Goal: Task Accomplishment & Management: Manage account settings

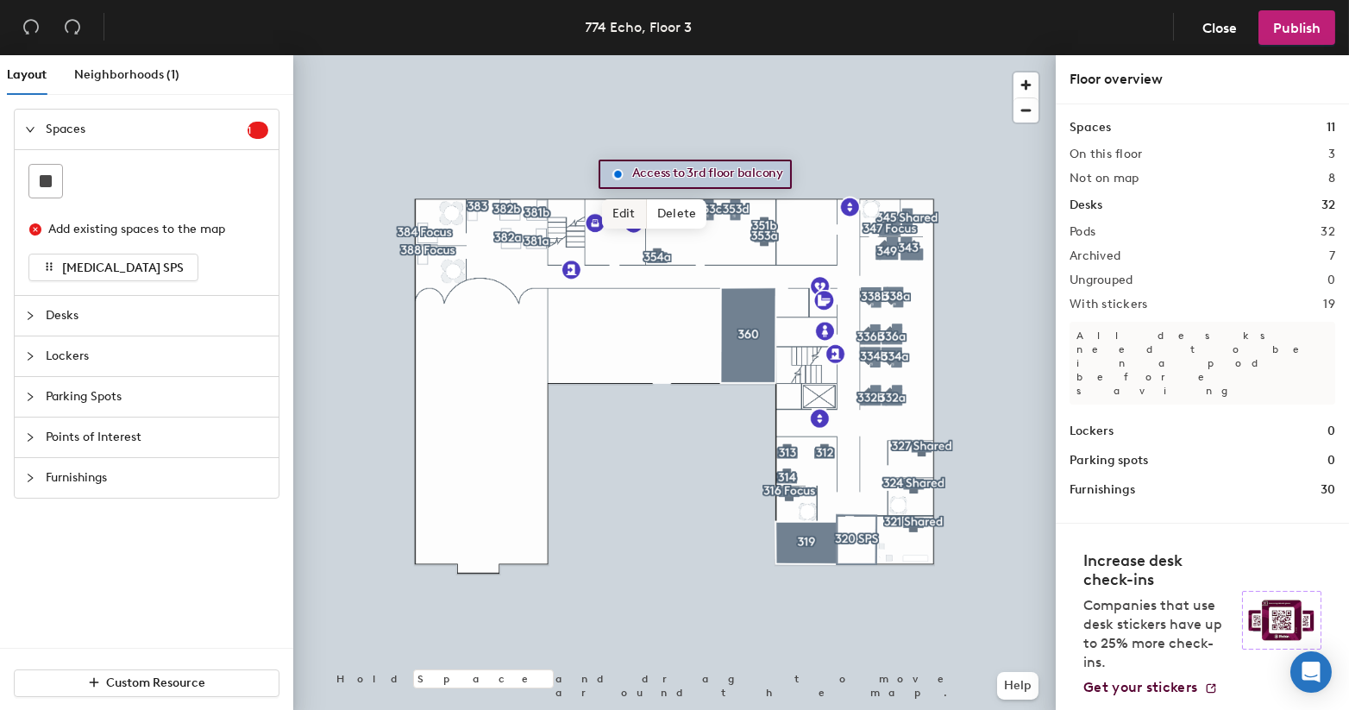
click at [625, 215] on span "Edit" at bounding box center [624, 213] width 45 height 29
click at [861, 195] on div "Access to 3rd floor balcony-closed for the season October 10 Done Hold Space an…" at bounding box center [674, 386] width 763 height 662
type input "Access to 3rd floor balcony-closed for the season October 10"
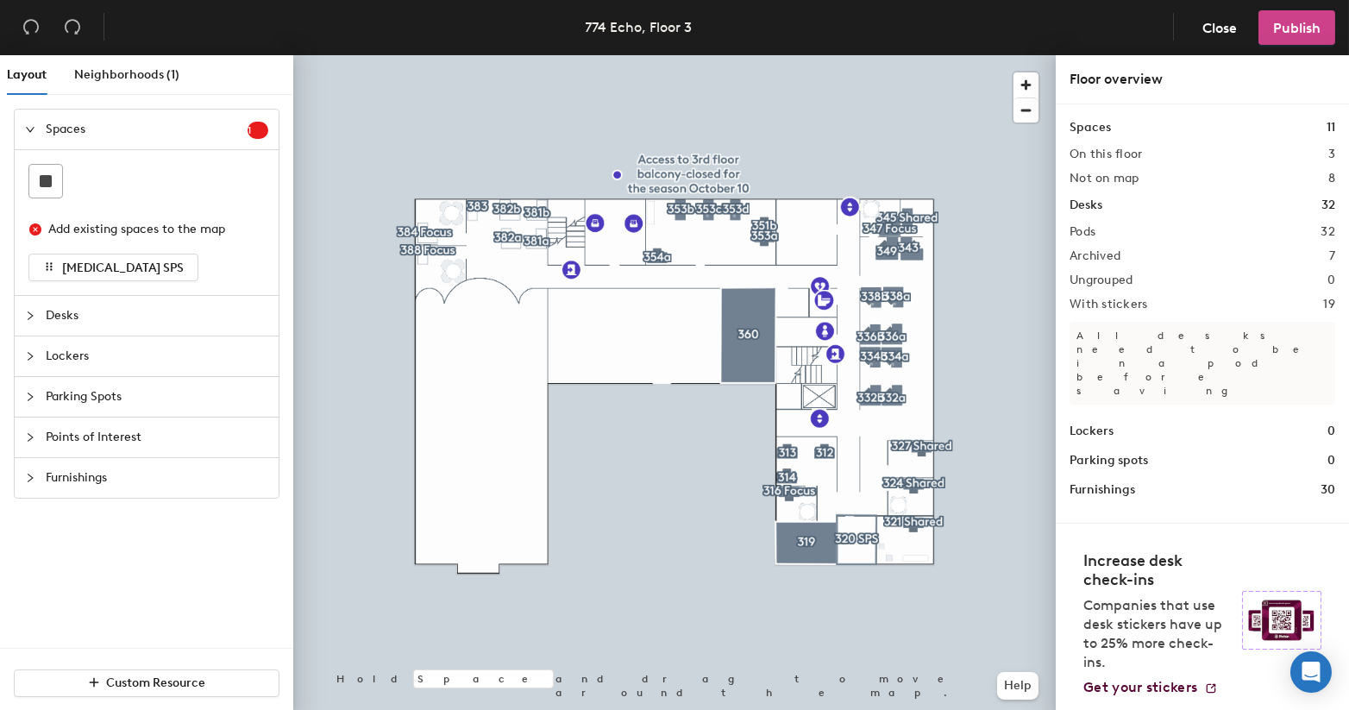
click at [1318, 29] on span "Publish" at bounding box center [1296, 28] width 47 height 16
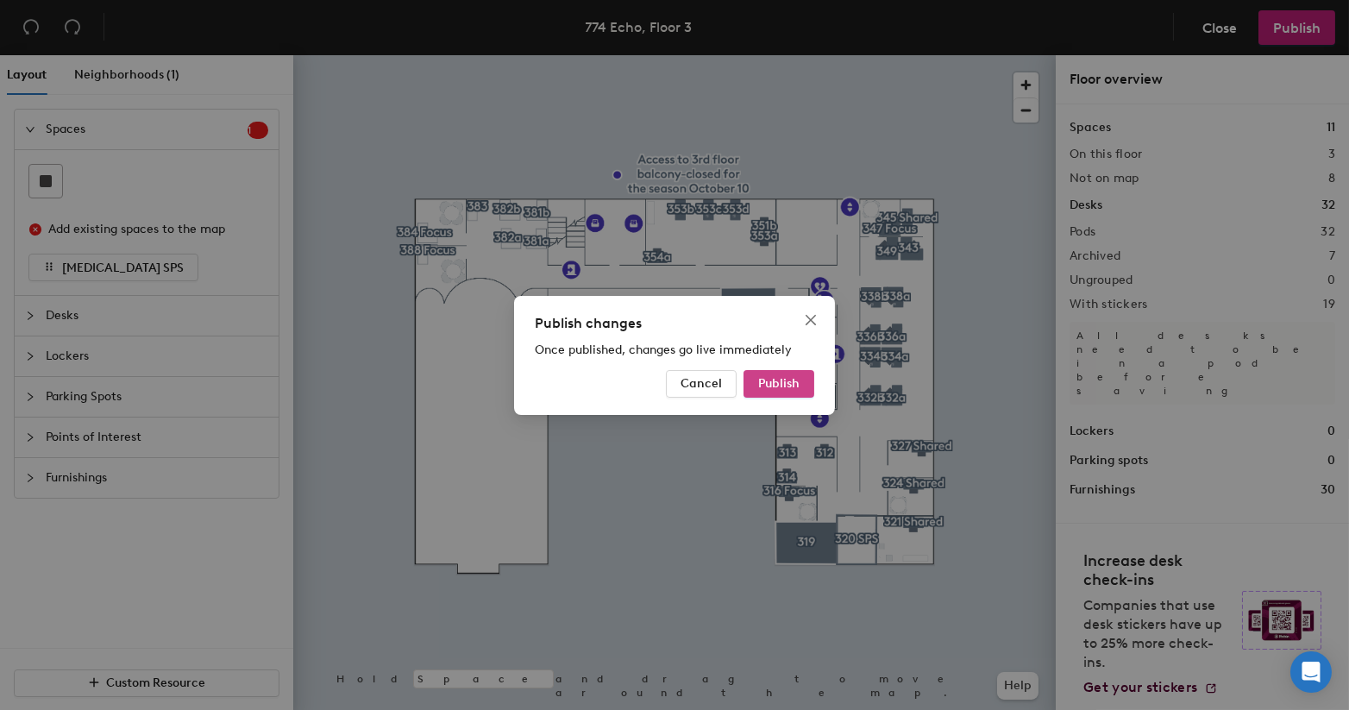
click at [793, 392] on button "Publish" at bounding box center [779, 384] width 71 height 28
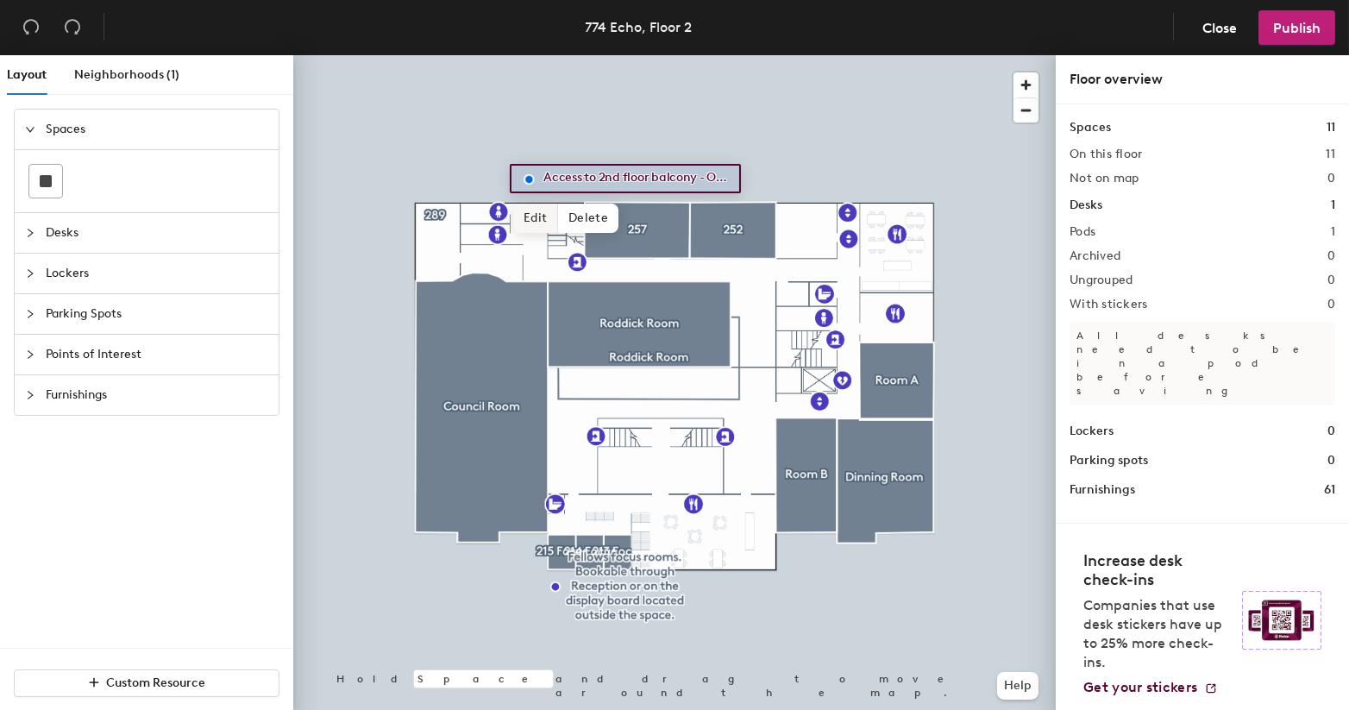
click at [530, 220] on span "Edit" at bounding box center [535, 218] width 45 height 29
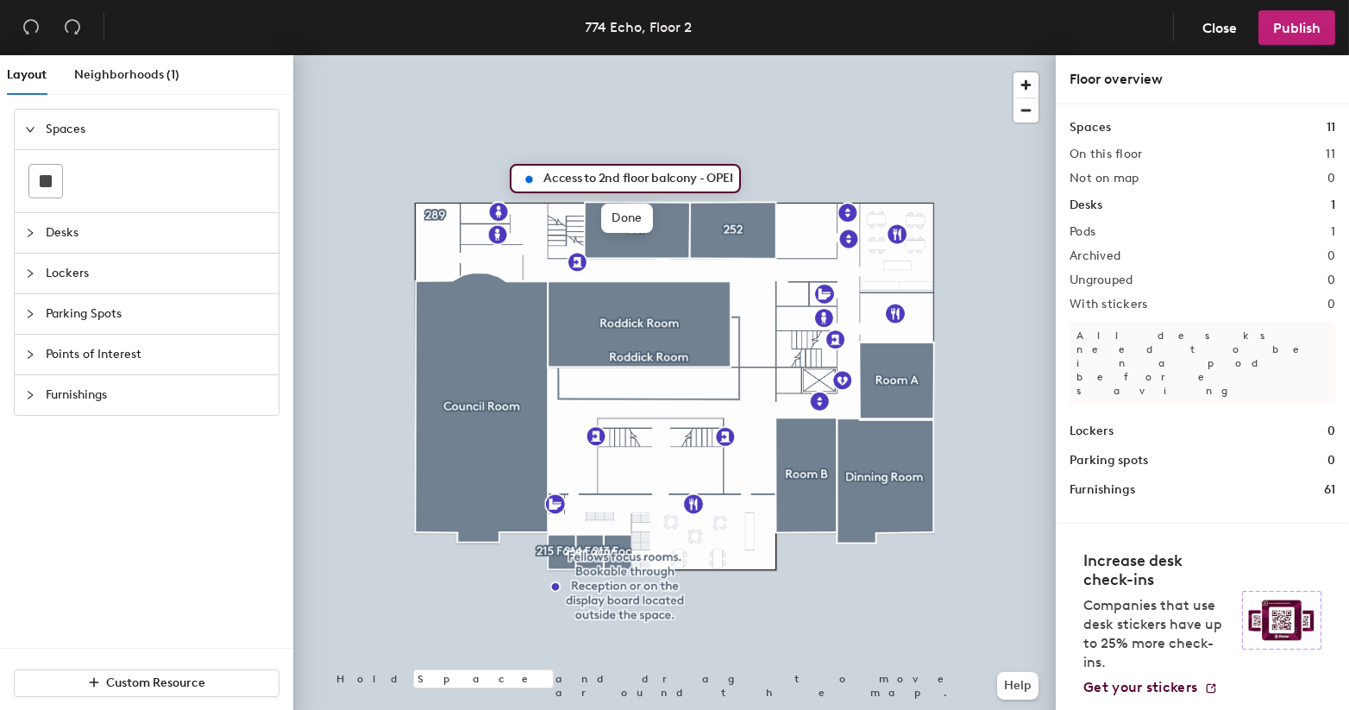
scroll to position [0, 89]
click at [616, 175] on input "Access to 2nd floor balcony - OPEN for the season!" at bounding box center [635, 179] width 193 height 24
type input "Access to 2nd floor balcony-closed for the season October 10"
click at [1278, 29] on span "Publish" at bounding box center [1296, 28] width 47 height 16
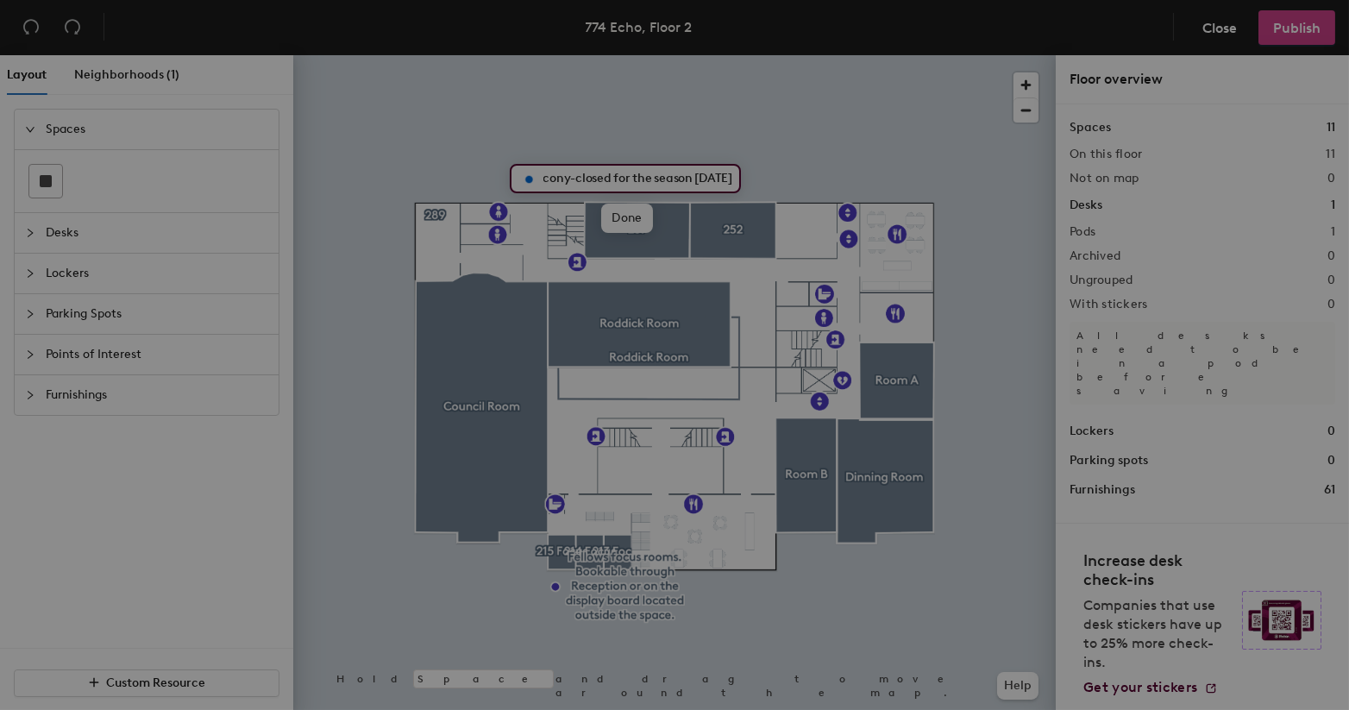
scroll to position [0, 0]
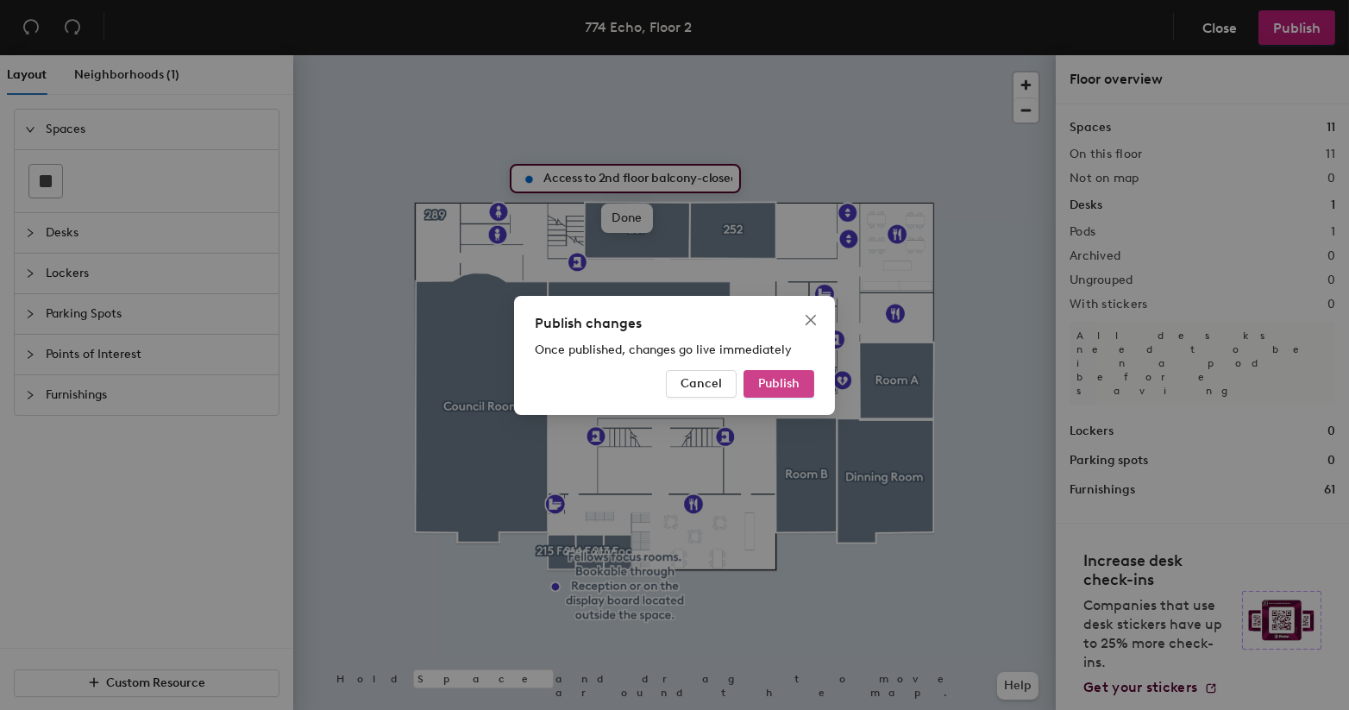
click at [754, 379] on button "Publish" at bounding box center [779, 384] width 71 height 28
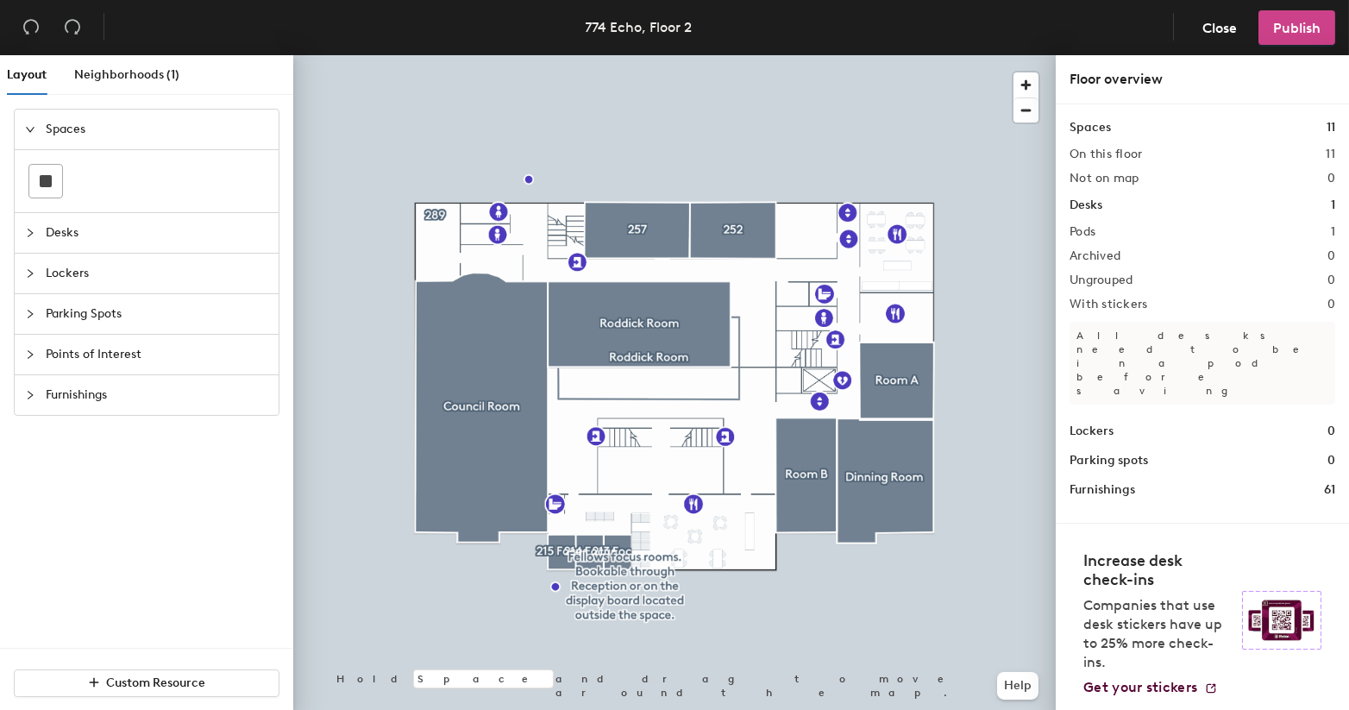
click at [1297, 31] on span "Publish" at bounding box center [1296, 28] width 47 height 16
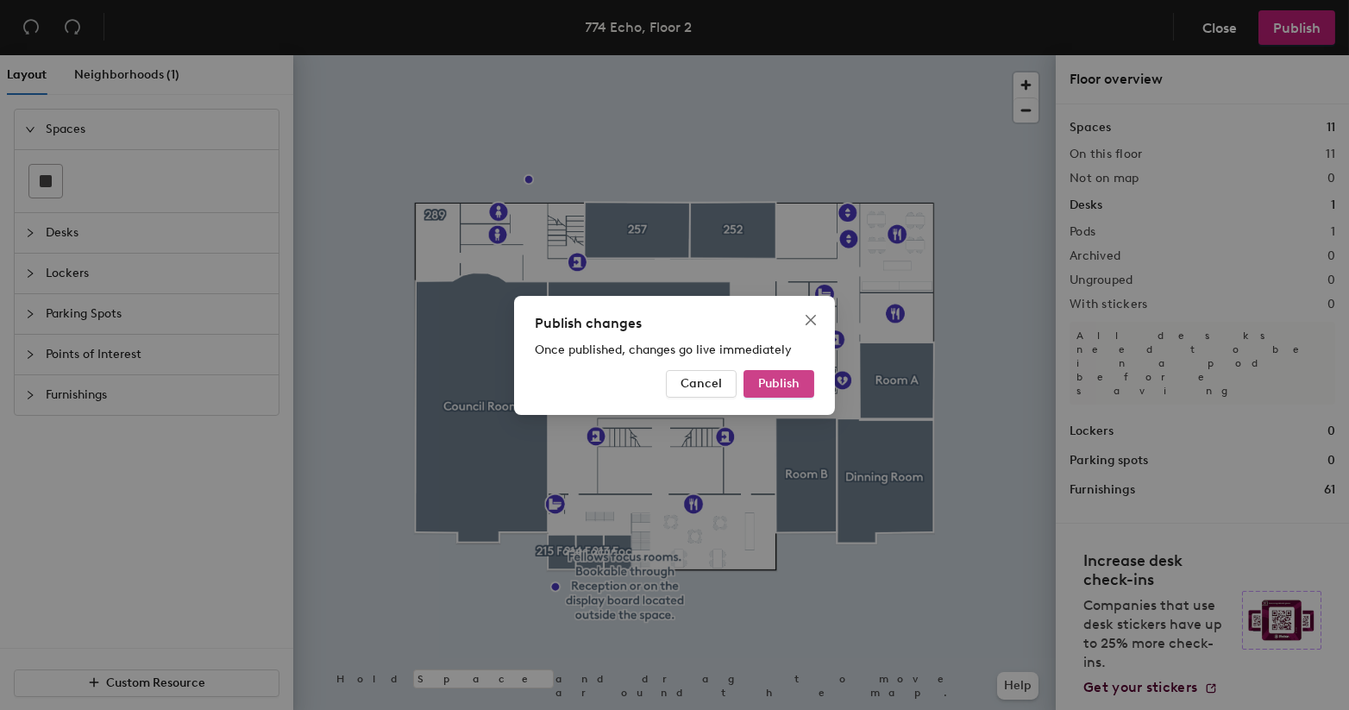
click at [778, 376] on span "Publish" at bounding box center [778, 383] width 41 height 15
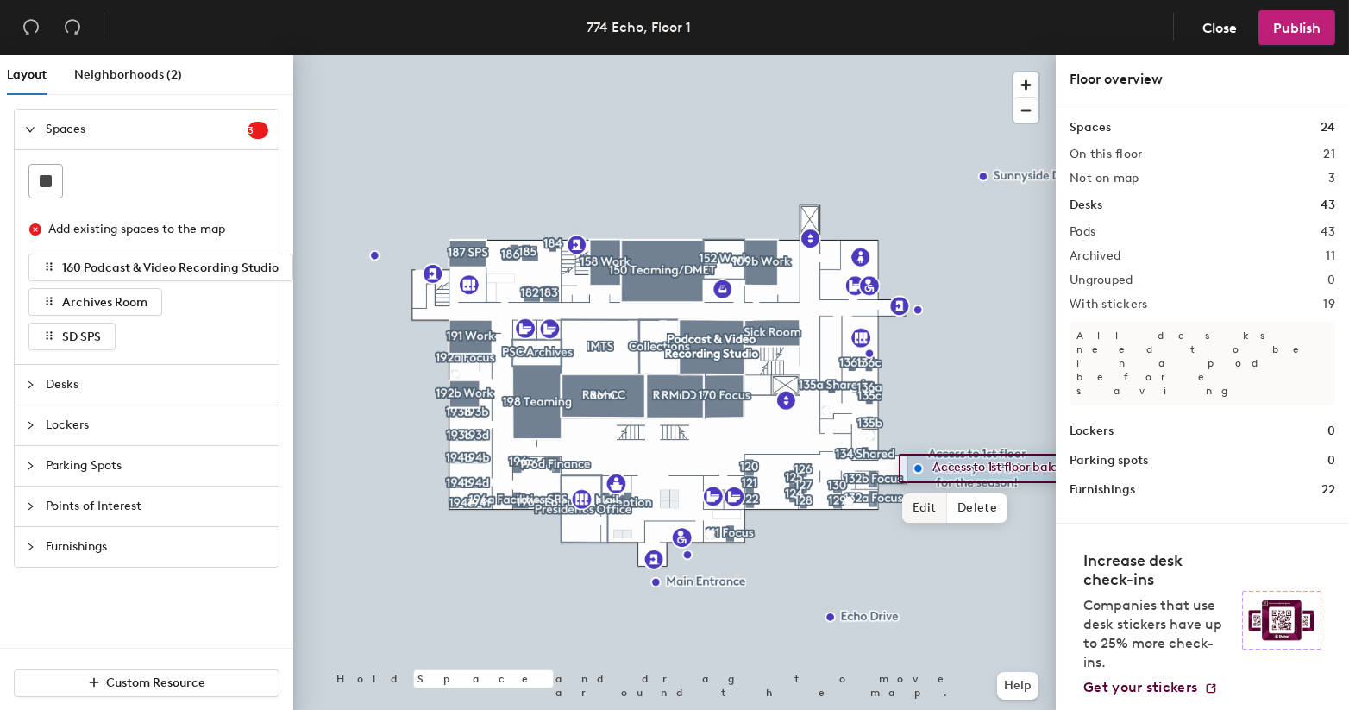
click at [928, 513] on span "Edit" at bounding box center [924, 507] width 45 height 29
click at [994, 471] on input "Access to 1st floor balcony - OPEN for the season!" at bounding box center [1024, 468] width 193 height 24
type input "Access to 1st floor balcony-closed for the season [DATE]"
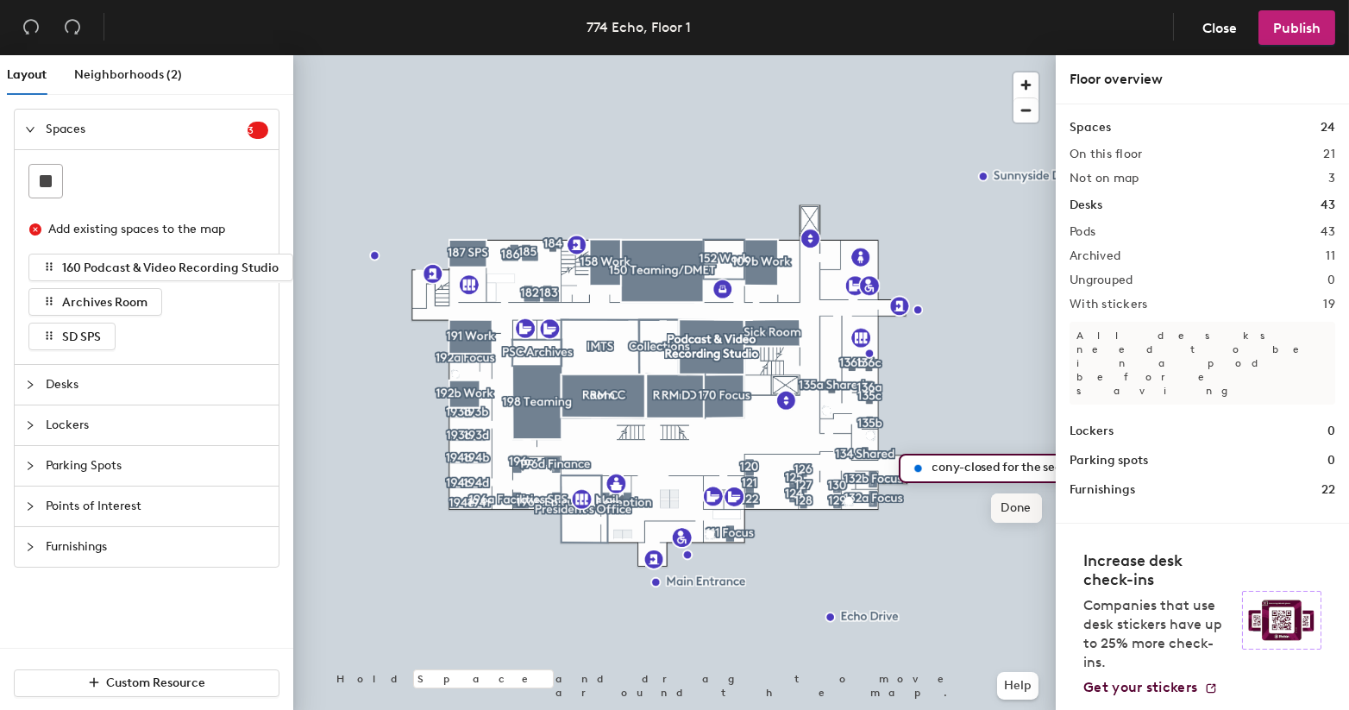
click at [1013, 506] on span "Done" at bounding box center [1016, 507] width 51 height 29
click at [1301, 22] on span "Publish" at bounding box center [1296, 28] width 47 height 16
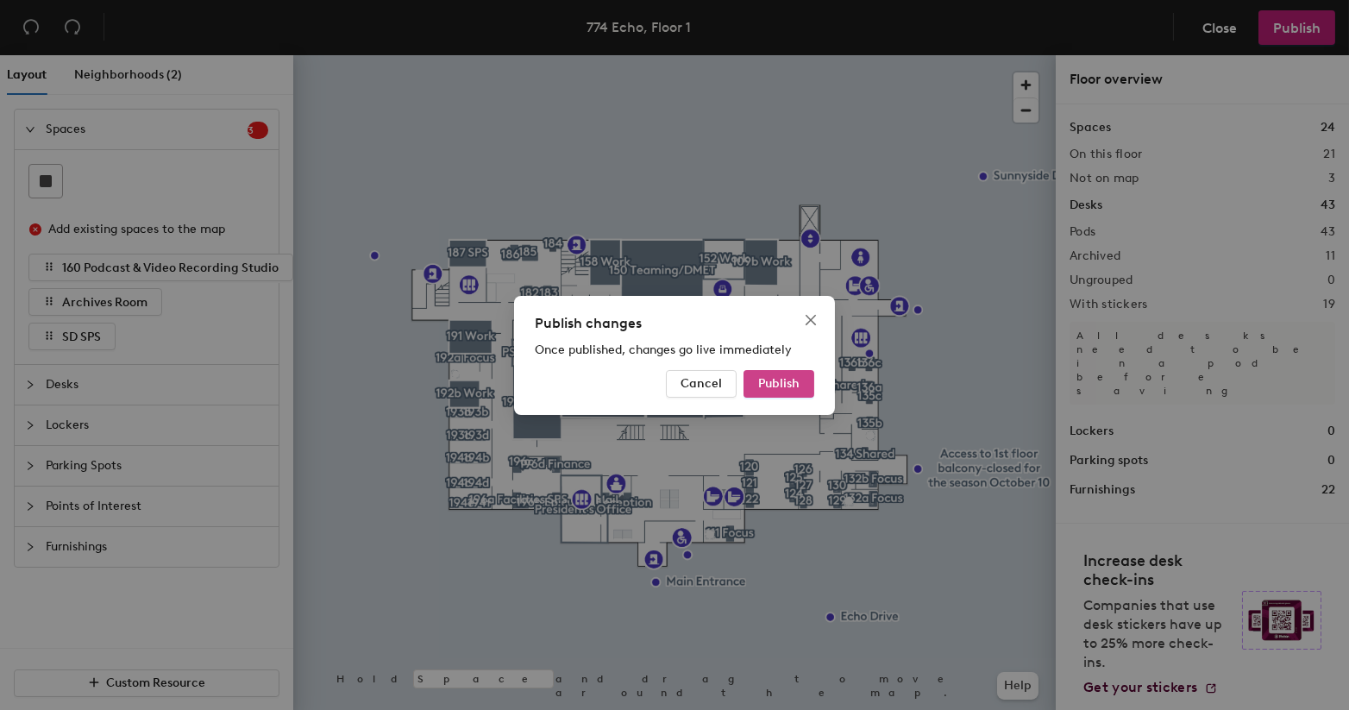
click at [758, 384] on span "Publish" at bounding box center [778, 383] width 41 height 15
